Goal: Navigation & Orientation: Find specific page/section

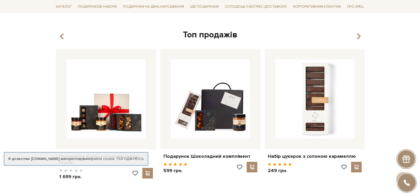
scroll to position [239, 0]
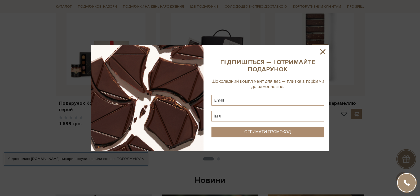
click at [323, 52] on icon at bounding box center [322, 51] width 5 height 5
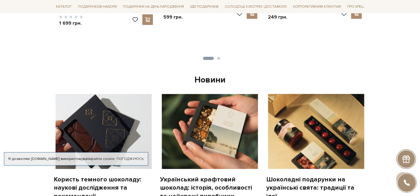
scroll to position [419, 0]
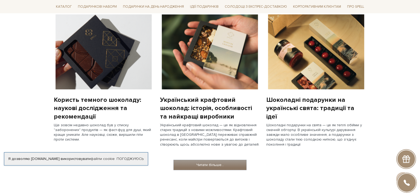
click at [212, 164] on link "Читати більше..." at bounding box center [210, 165] width 73 height 10
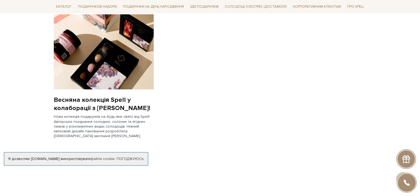
scroll to position [557, 0]
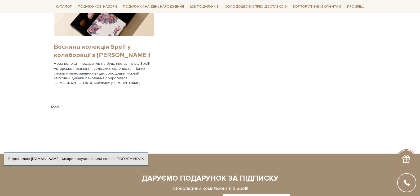
click at [95, 52] on link "Весняна колекція Spell у колаборації з Ліліт Саркісян!" at bounding box center [104, 51] width 100 height 16
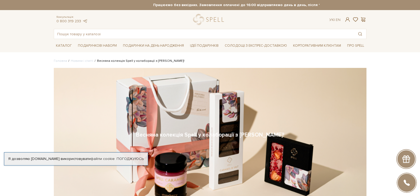
scroll to position [53, 0]
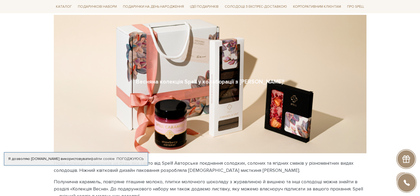
click at [27, 176] on body "Подарункові набори SALE Корпоративним клієнтам Доставка і оплата Консультація: …" at bounding box center [210, 156] width 420 height 419
click at [130, 156] on link "Погоджуюсь" at bounding box center [130, 158] width 27 height 5
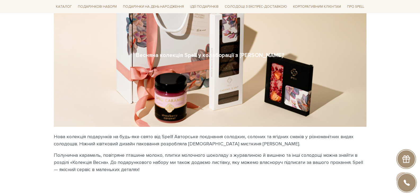
scroll to position [0, 0]
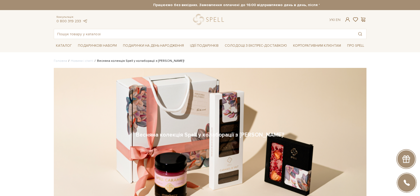
click at [168, 136] on h1 "Весняна колекція Spell у колаборації з Ліліт Саркісян!" at bounding box center [210, 134] width 148 height 7
click at [127, 62] on li "Весняна колекція Spell у колаборації з Ліліт Саркісян!" at bounding box center [138, 61] width 91 height 5
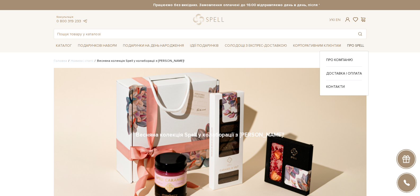
click at [358, 45] on span "Про Spell" at bounding box center [355, 46] width 21 height 8
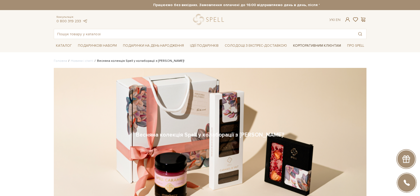
click at [326, 45] on link "Корпоративним клієнтам" at bounding box center [317, 45] width 52 height 9
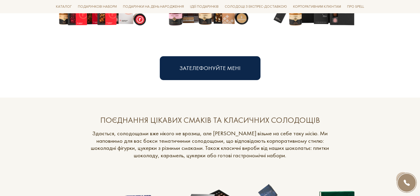
scroll to position [424, 0]
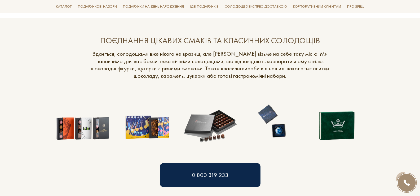
click at [89, 132] on img at bounding box center [83, 121] width 58 height 58
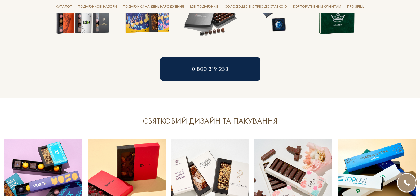
scroll to position [610, 0]
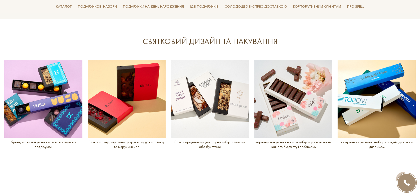
click at [303, 105] on img at bounding box center [293, 99] width 78 height 78
click at [280, 92] on img at bounding box center [293, 99] width 78 height 78
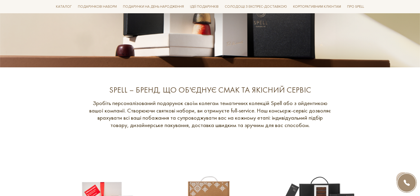
scroll to position [0, 0]
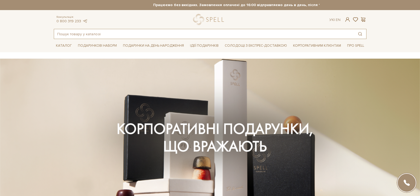
click at [99, 33] on input "text" at bounding box center [204, 34] width 300 height 10
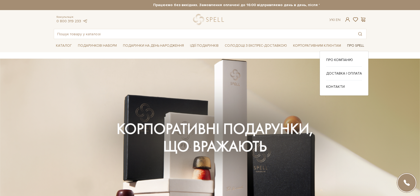
click at [354, 46] on span "Про Spell" at bounding box center [355, 46] width 21 height 8
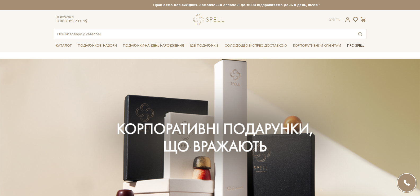
click at [353, 46] on span "Про Spell" at bounding box center [355, 46] width 21 height 8
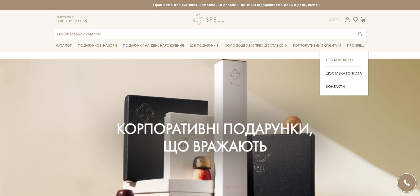
click at [350, 60] on link "Про компанію" at bounding box center [344, 60] width 36 height 5
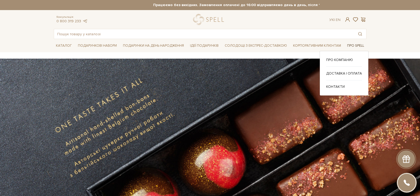
click at [355, 44] on span "Про Spell" at bounding box center [355, 46] width 21 height 8
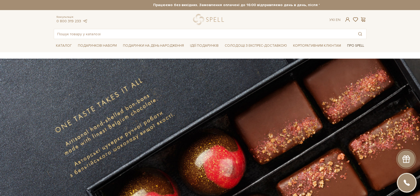
click at [356, 42] on span "Про Spell" at bounding box center [355, 46] width 21 height 8
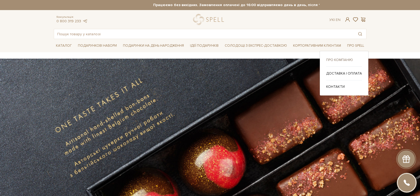
click at [349, 58] on link "Про компанію" at bounding box center [344, 60] width 36 height 5
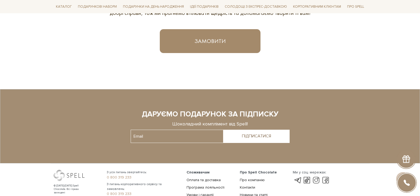
scroll to position [395, 0]
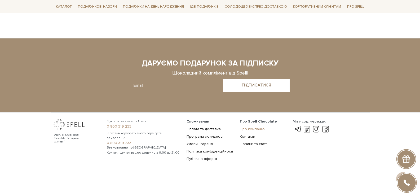
click at [255, 128] on link "Про компанію" at bounding box center [252, 129] width 25 height 5
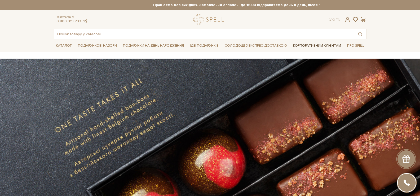
click at [309, 45] on link "Корпоративним клієнтам" at bounding box center [317, 45] width 52 height 9
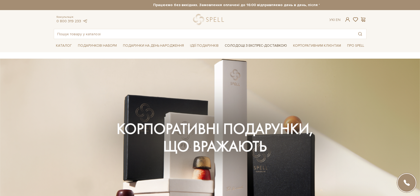
click at [276, 45] on link "Солодощі з експрес-доставкою" at bounding box center [256, 45] width 67 height 9
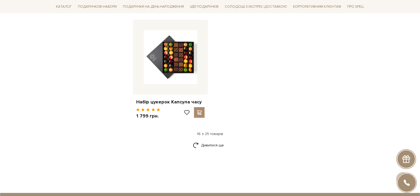
scroll to position [716, 0]
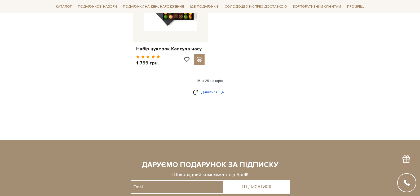
click at [204, 87] on link "Дивитися ще" at bounding box center [210, 91] width 34 height 9
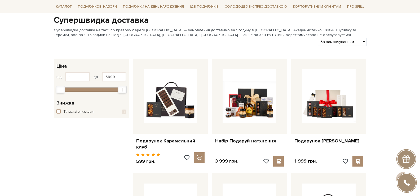
scroll to position [0, 0]
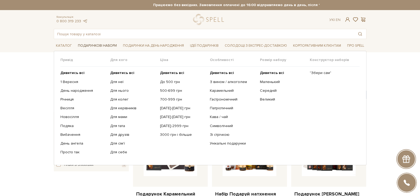
click at [108, 48] on span "Подарункові набори" at bounding box center [97, 46] width 43 height 8
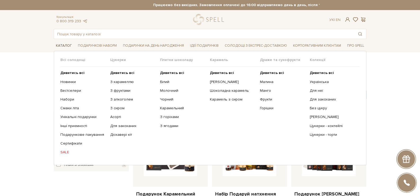
click at [63, 48] on span "Каталог" at bounding box center [64, 46] width 20 height 8
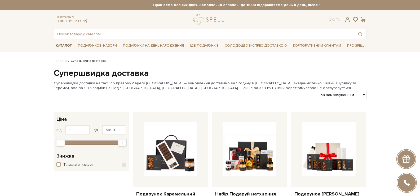
click at [63, 48] on span "Каталог" at bounding box center [64, 46] width 20 height 8
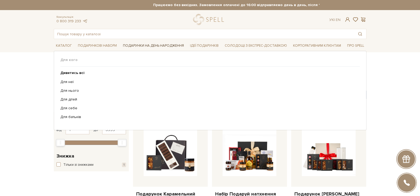
click at [147, 46] on span "Подарунки на День народження" at bounding box center [153, 46] width 65 height 8
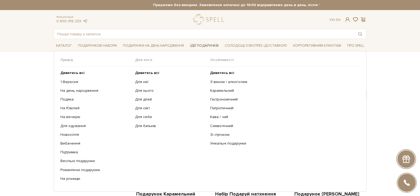
click at [205, 44] on span "Ідеї подарунків" at bounding box center [204, 46] width 33 height 8
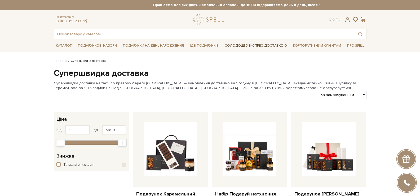
click at [245, 46] on link "Солодощі з експрес-доставкою" at bounding box center [256, 45] width 67 height 9
click at [298, 46] on link "Корпоративним клієнтам" at bounding box center [317, 45] width 52 height 9
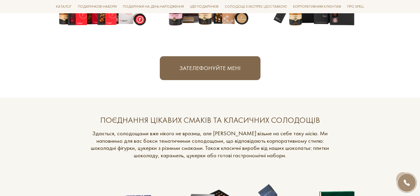
scroll to position [292, 0]
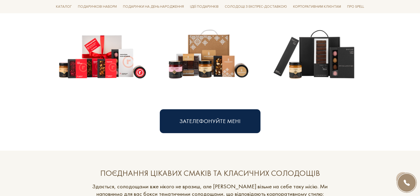
click at [105, 76] on img at bounding box center [103, 48] width 98 height 98
click at [94, 64] on img at bounding box center [103, 48] width 98 height 98
click at [133, 67] on img at bounding box center [103, 48] width 98 height 98
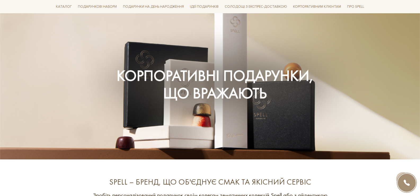
scroll to position [0, 0]
